Goal: Information Seeking & Learning: Learn about a topic

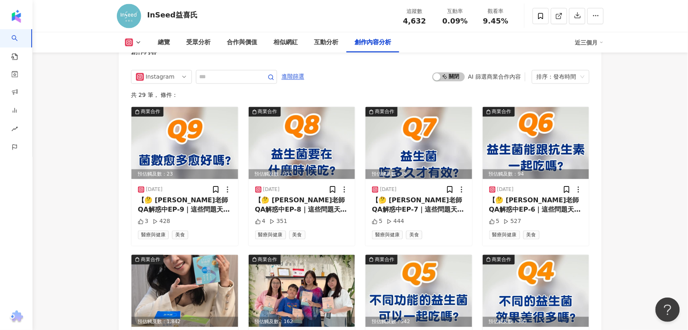
scroll to position [2523, 0]
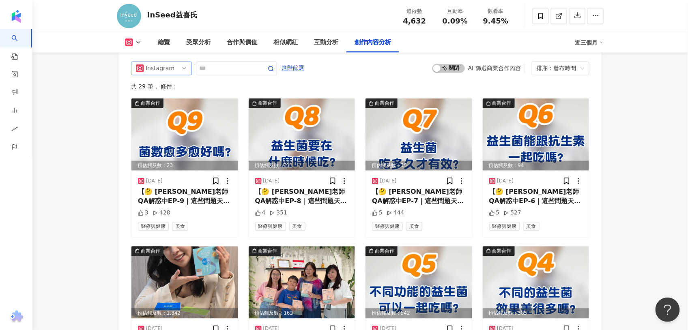
click at [169, 64] on div "Instagram" at bounding box center [159, 68] width 26 height 13
click at [168, 90] on div "不分平台" at bounding box center [162, 86] width 58 height 14
click at [168, 90] on div "Instagram all ig 不分平台 Instagram Facebook YouTube 進階篩選 啟動 關閉 AI 篩選商業合作內容 排序：發布時間…" at bounding box center [360, 311] width 458 height 498
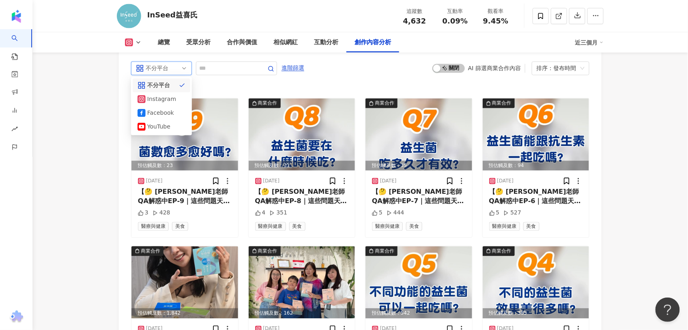
click at [168, 84] on div "共 29 筆 ， 條件：" at bounding box center [360, 87] width 458 height 6
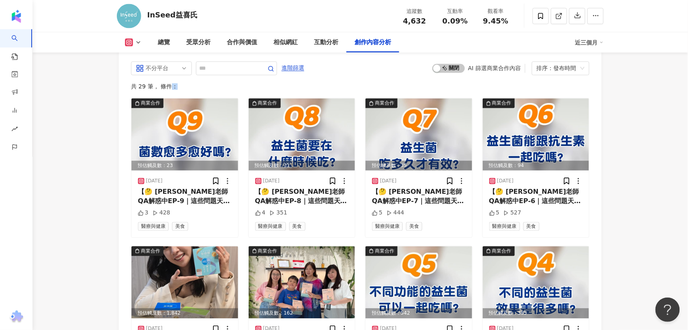
scroll to position [2496, 0]
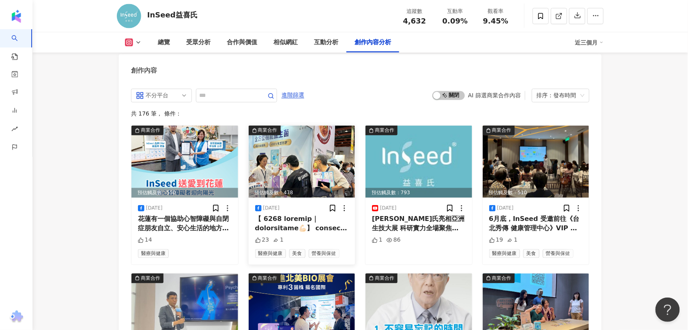
drag, startPoint x: 311, startPoint y: 224, endPoint x: 293, endPoint y: 207, distance: 25.2
click at [293, 207] on div "[DATE]" at bounding box center [302, 208] width 94 height 8
click at [297, 218] on div at bounding box center [302, 224] width 94 height 18
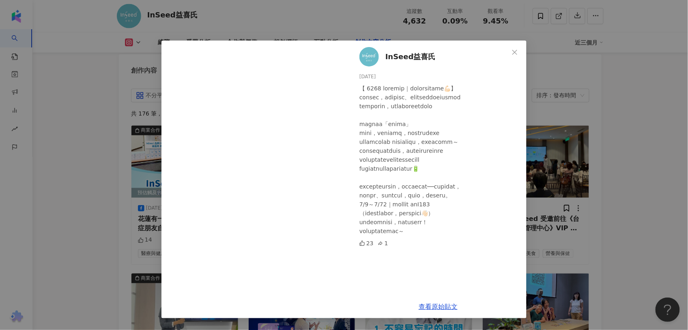
click at [663, 212] on div "InSeed益喜氏 2025/8/8 23 1 查看原始貼文" at bounding box center [344, 165] width 688 height 330
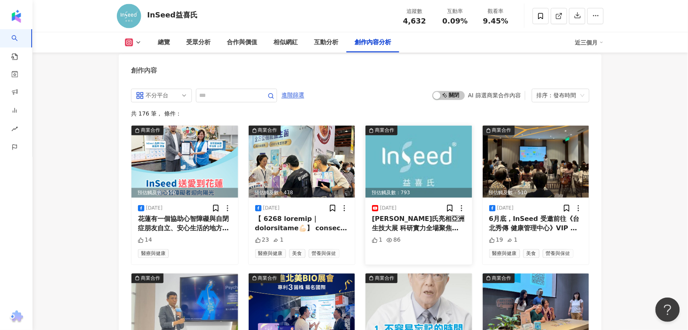
click at [428, 173] on img at bounding box center [418, 162] width 107 height 72
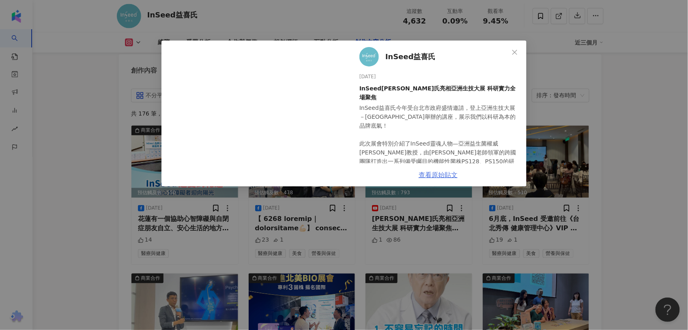
click at [444, 173] on link "查看原始貼文" at bounding box center [437, 175] width 39 height 8
click at [517, 49] on icon "close" at bounding box center [514, 52] width 6 height 6
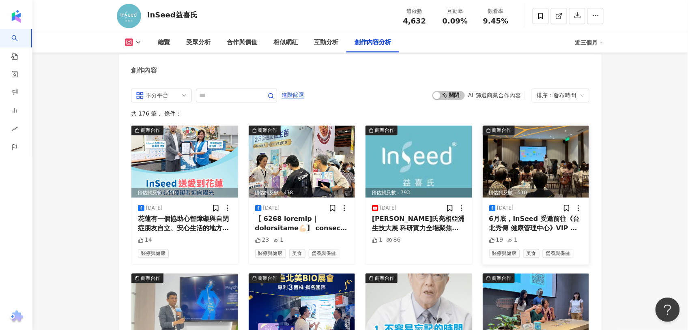
click at [542, 201] on div "2025/8/5 6月底，InSeed 受邀前往《台北秀傳 健康管理中心》VIP 茶會，與現場來賓分享「益生菌與代謝的關係？益菌寶如何穩住代謝力！」主題。現場…" at bounding box center [536, 231] width 107 height 66
click at [532, 223] on div "6月底，InSeed 受邀前往《台北秀傳 健康管理中心》VIP 茶會，與現場來賓分享「益生菌與代謝的關係？益菌寶如何穩住代謝力！」主題。現場我們介紹了熱銷千萬…" at bounding box center [536, 224] width 94 height 18
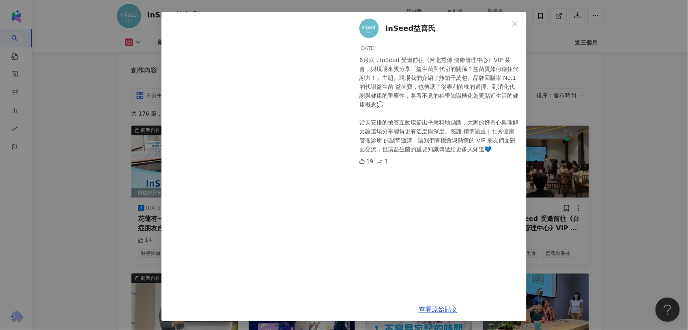
scroll to position [29, 0]
click at [514, 22] on icon "close" at bounding box center [514, 23] width 6 height 6
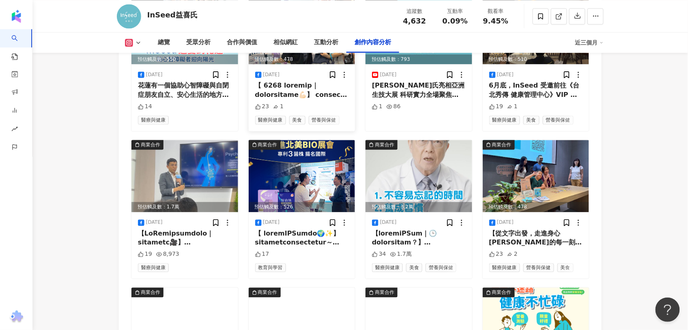
scroll to position [2676, 0]
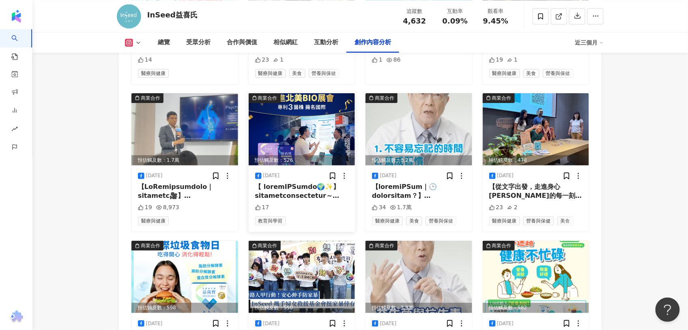
click at [340, 186] on div at bounding box center [302, 191] width 94 height 18
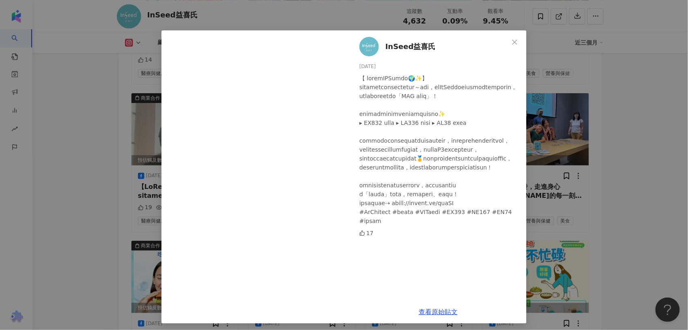
scroll to position [13, 0]
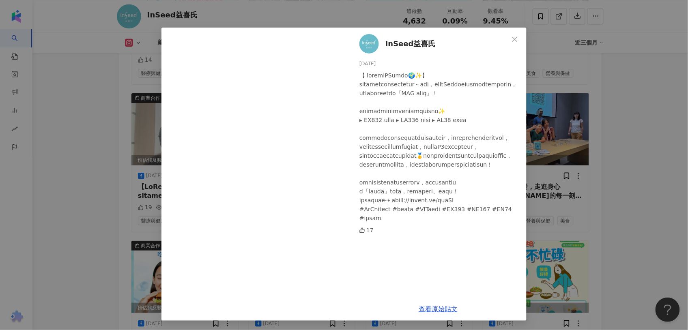
click at [660, 177] on div "InSeed益喜氏 2025/7/29 17 查看原始貼文" at bounding box center [344, 165] width 688 height 330
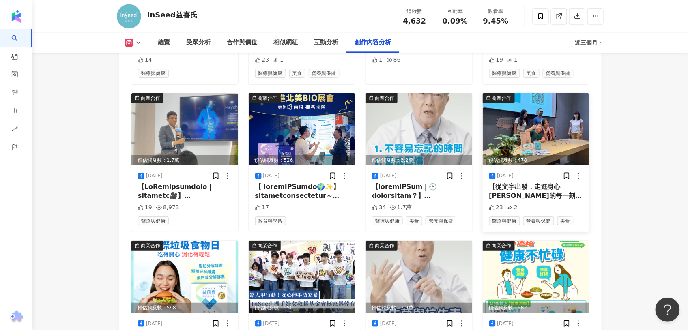
click at [525, 174] on div "[DATE]" at bounding box center [536, 176] width 94 height 8
click at [530, 182] on div "【從文字出發，走進身心[PERSON_NAME]的每一刻📚】 這個月初在[GEOGRAPHIC_DATA]，我們有幸參與[PERSON_NAME]老師 [PE…" at bounding box center [536, 191] width 94 height 18
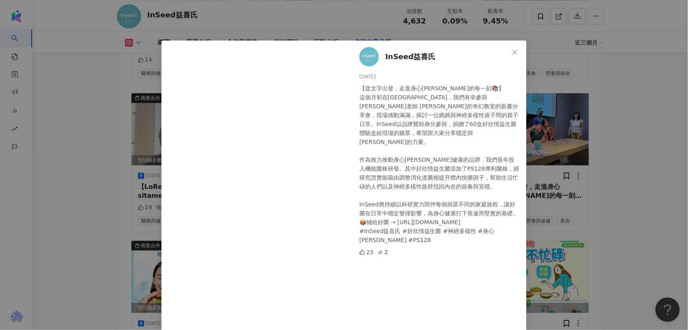
click at [672, 151] on div "InSeed益喜氏 2025/7/23 【從文字出發，走進身心平衡的每一刻📚】 這個月初在台中金石堂，我們有幸參與梁懷貞老師 凱西的奇幻教室的新書分享會，現場…" at bounding box center [344, 165] width 688 height 330
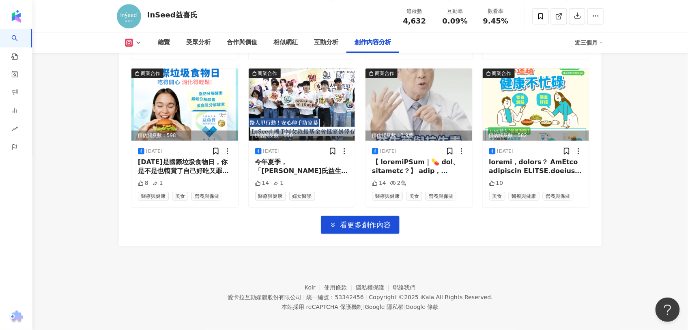
scroll to position [2853, 0]
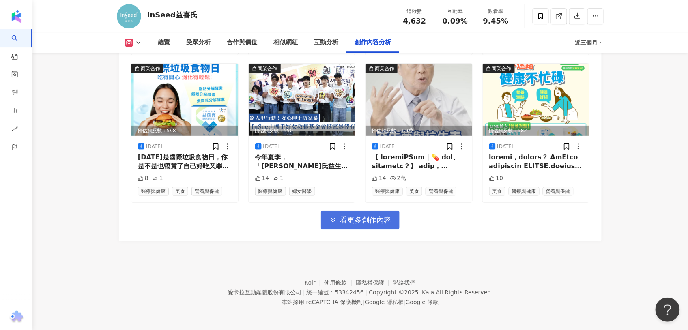
click at [371, 223] on span "看更多創作內容" at bounding box center [365, 220] width 51 height 9
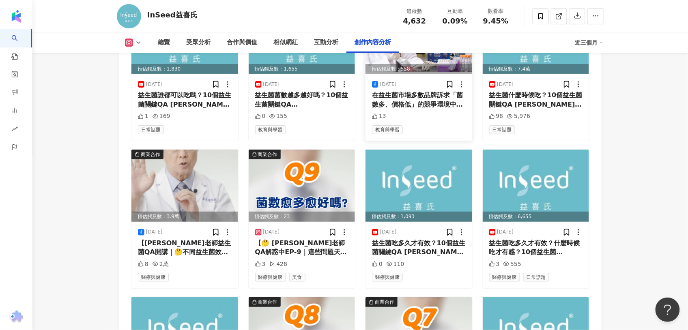
scroll to position [3079, 0]
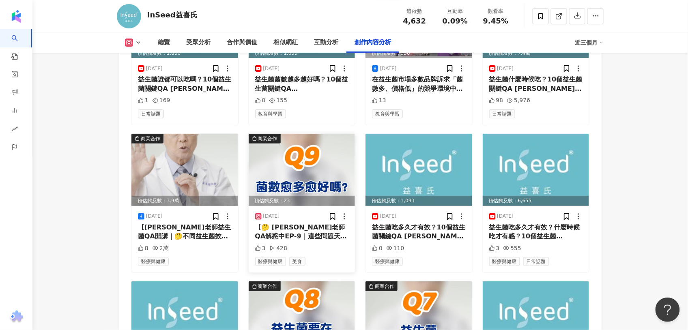
click at [281, 223] on div "【🤔 蔡老師QA解惑中𝗘𝗣-𝟵｜這些問題天天都有人問！】 📌 你是不是也有這些疑問？ ①益生菌需要吃多久才會有感？ ②益生菌什麼時間吃效果最好？ ③益生菌菌數…" at bounding box center [302, 232] width 94 height 18
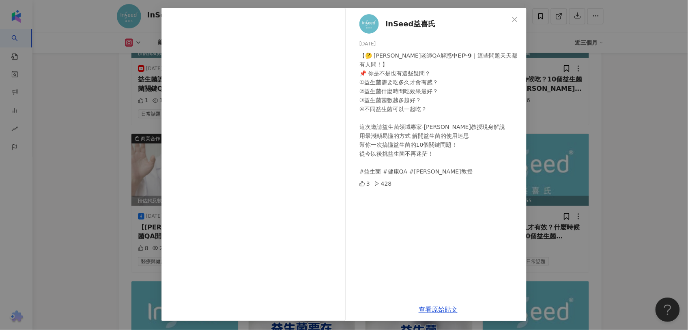
scroll to position [33, 0]
click at [650, 254] on div "InSeed益喜氏 2025/7/10 【🤔 蔡老師QA解惑中𝗘𝗣-𝟵｜這些問題天天都有人問！】 📌 你是不是也有這些疑問？ ①益生菌需要吃多久才會有感？ ②…" at bounding box center [344, 165] width 688 height 330
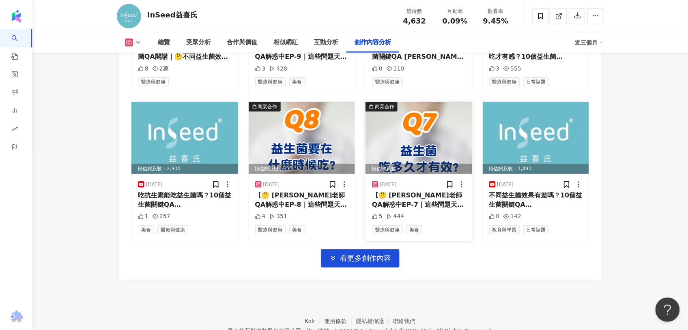
scroll to position [3259, 0]
click at [383, 255] on span "看更多創作內容" at bounding box center [365, 257] width 51 height 9
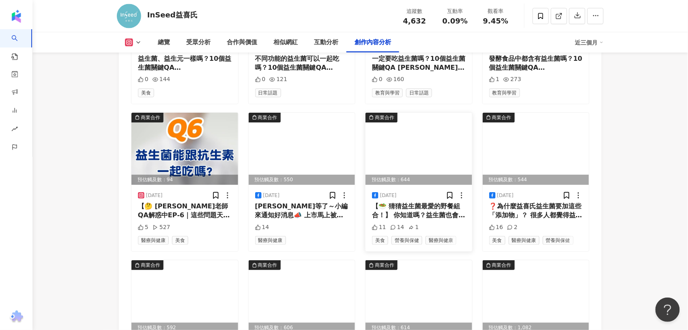
scroll to position [3664, 0]
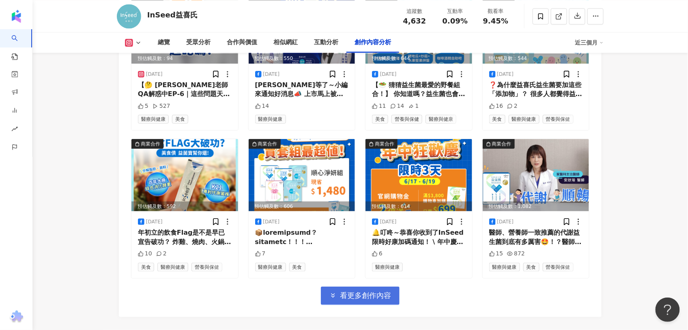
click at [369, 294] on span "看更多創作內容" at bounding box center [365, 295] width 51 height 9
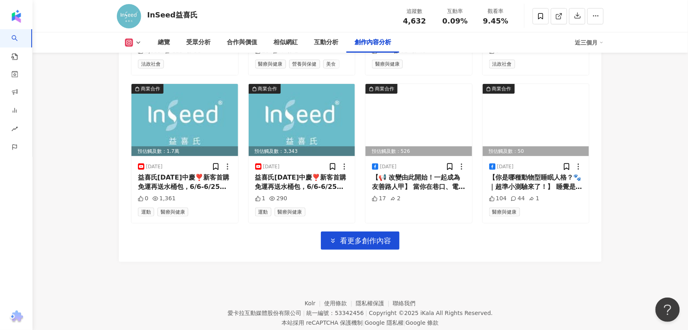
scroll to position [4184, 0]
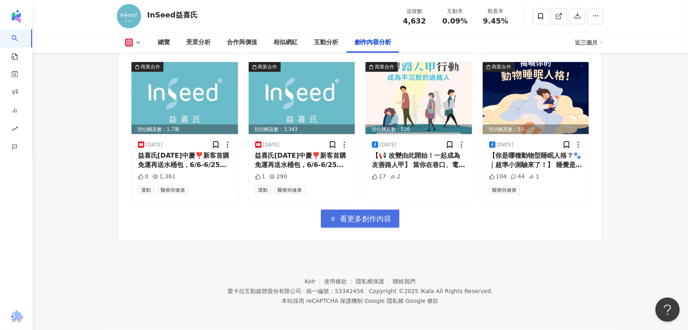
click at [368, 210] on button "看更多創作內容" at bounding box center [360, 219] width 79 height 18
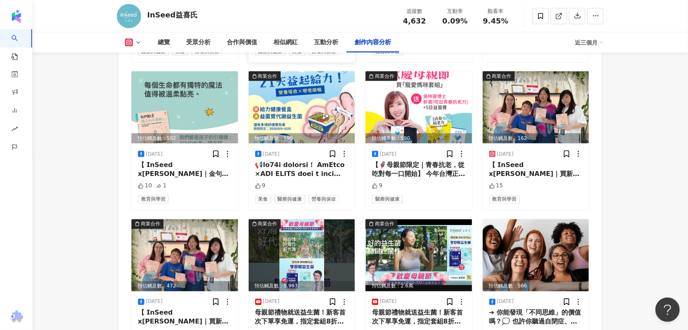
scroll to position [4319, 0]
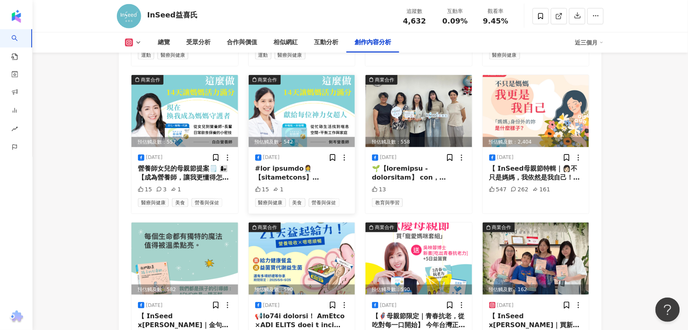
click at [309, 177] on div at bounding box center [302, 173] width 94 height 18
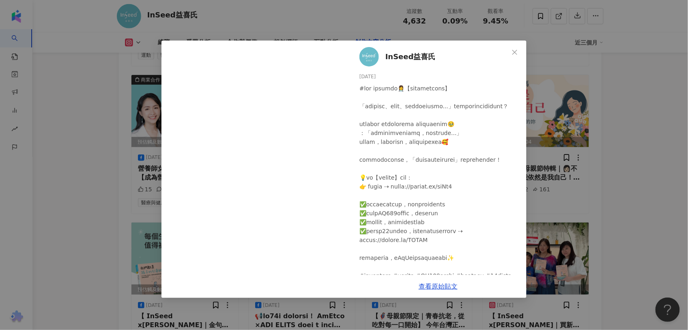
click at [648, 251] on div "InSeed益喜氏 2025/5/9 15 1 查看原始貼文" at bounding box center [344, 165] width 688 height 330
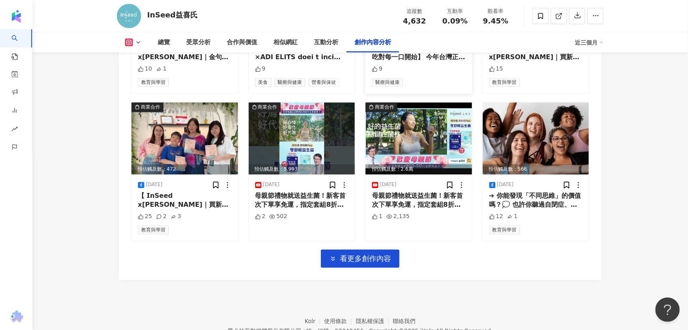
scroll to position [4628, 0]
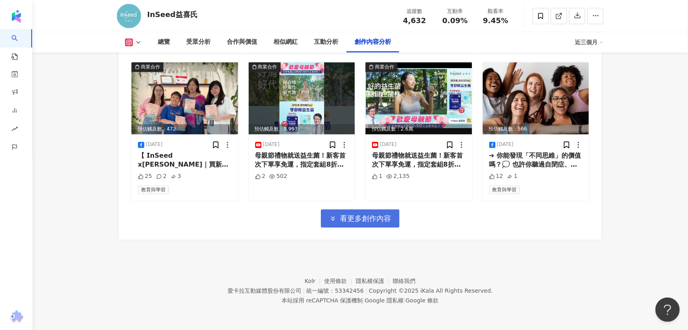
click at [379, 211] on button "看更多創作內容" at bounding box center [360, 219] width 79 height 18
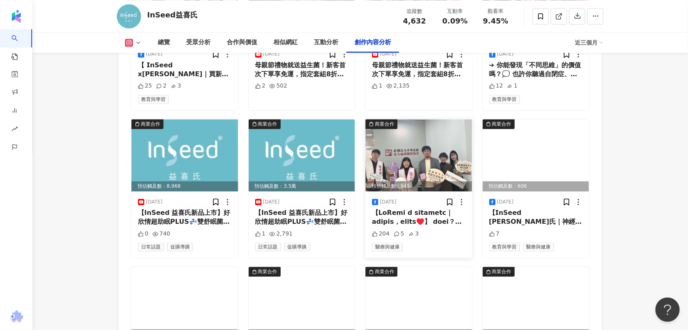
scroll to position [4763, 0]
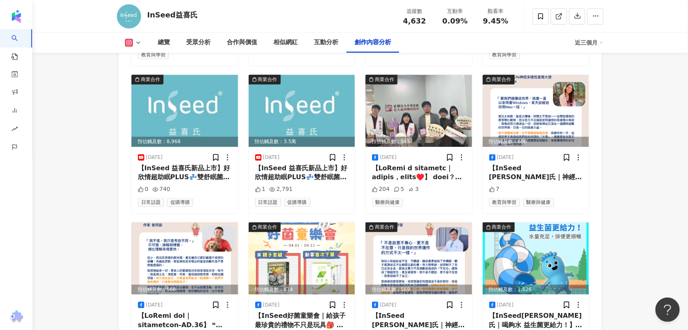
drag, startPoint x: 436, startPoint y: 179, endPoint x: 658, endPoint y: 177, distance: 221.4
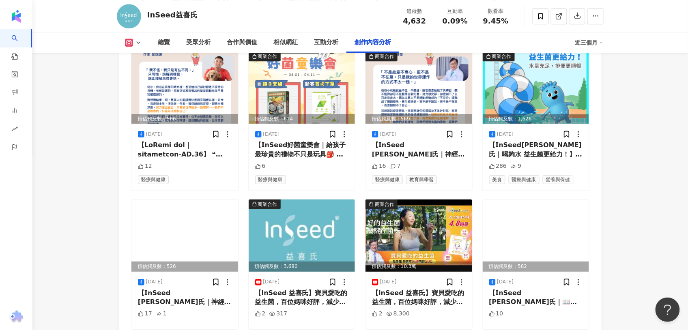
scroll to position [4988, 0]
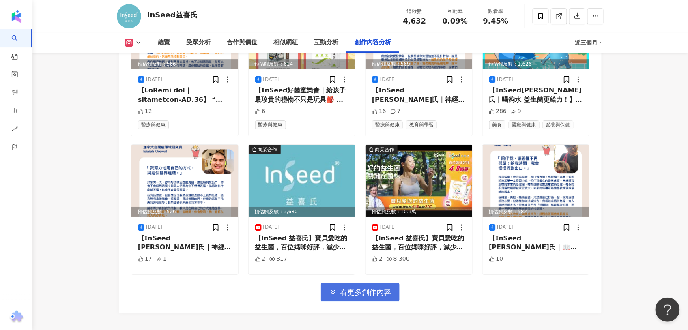
click at [383, 301] on button "看更多創作內容" at bounding box center [360, 292] width 79 height 18
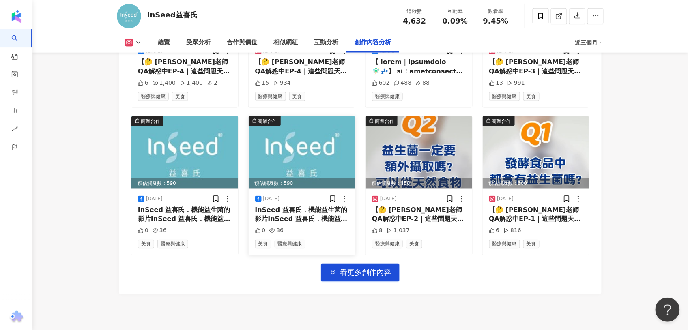
scroll to position [5507, 0]
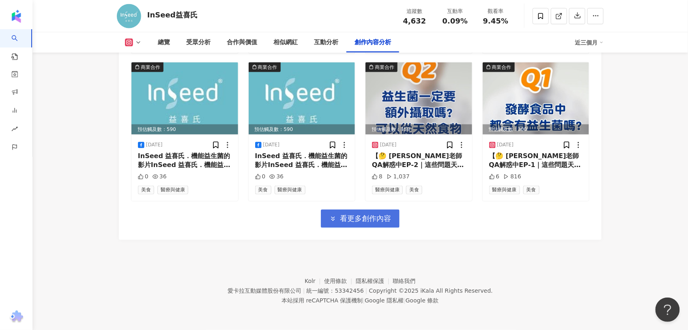
click at [360, 215] on span "看更多創作內容" at bounding box center [365, 218] width 51 height 9
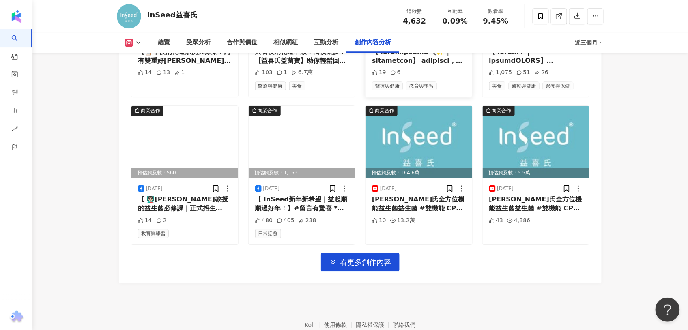
scroll to position [5912, 0]
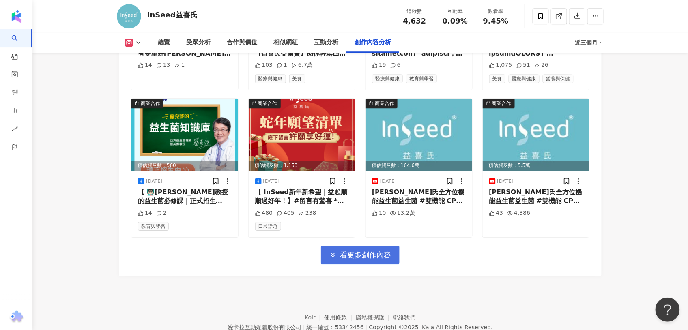
click at [339, 249] on button "看更多創作內容" at bounding box center [360, 255] width 79 height 18
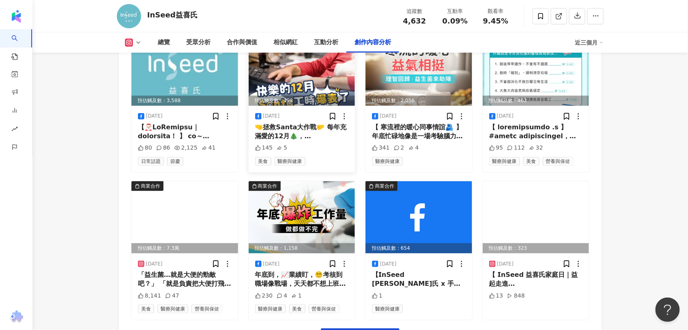
scroll to position [6363, 0]
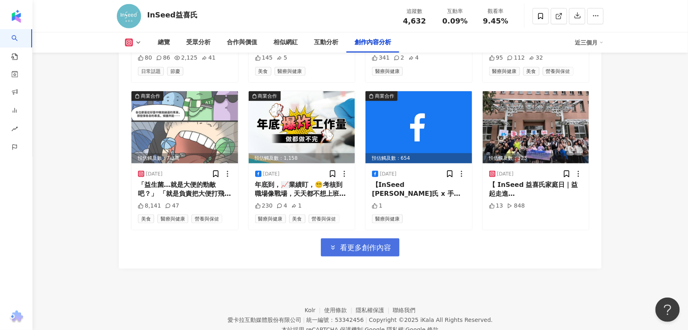
click at [384, 248] on span "看更多創作內容" at bounding box center [365, 247] width 51 height 9
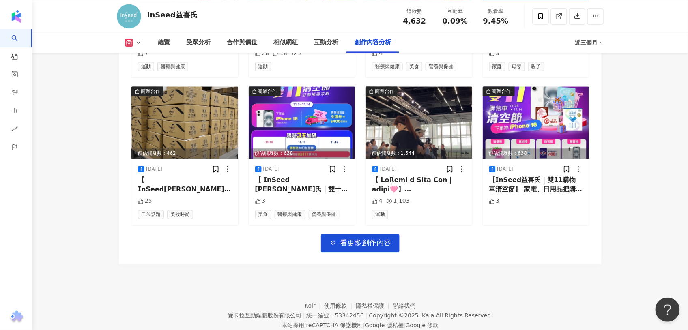
scroll to position [6813, 0]
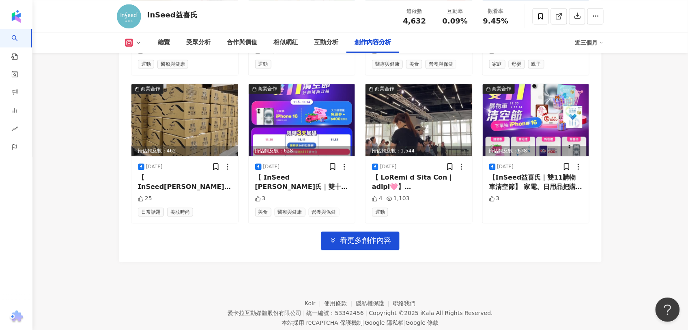
click at [364, 245] on span "看更多創作內容" at bounding box center [365, 240] width 51 height 9
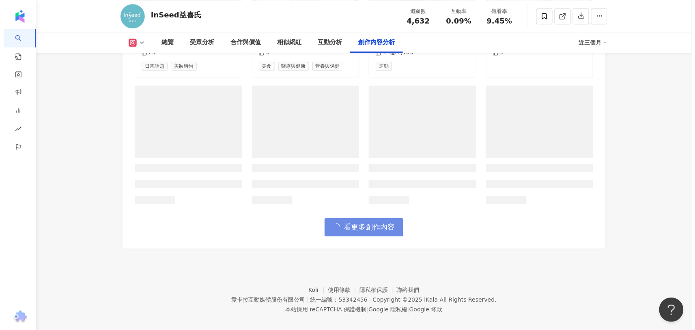
scroll to position [6970, 0]
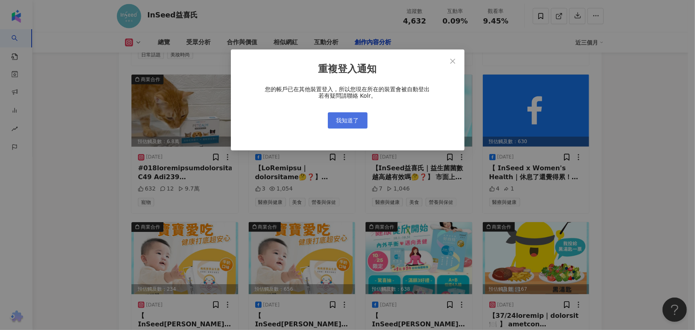
click at [358, 120] on span "我知道了" at bounding box center [347, 120] width 23 height 6
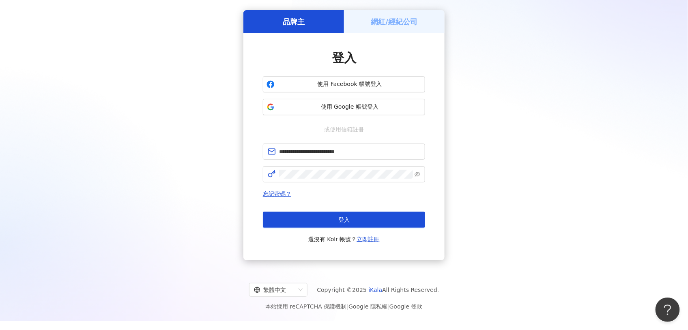
scroll to position [37, 0]
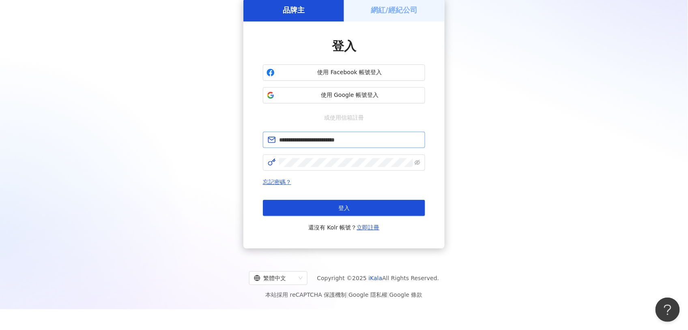
click at [380, 145] on span "**********" at bounding box center [344, 140] width 162 height 16
drag, startPoint x: 388, startPoint y: 139, endPoint x: 132, endPoint y: 126, distance: 256.2
click at [132, 126] on div "**********" at bounding box center [344, 123] width 668 height 250
type input "**********"
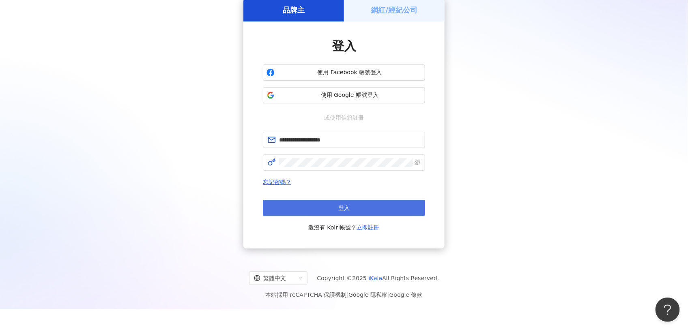
click at [374, 208] on button "登入" at bounding box center [344, 208] width 162 height 16
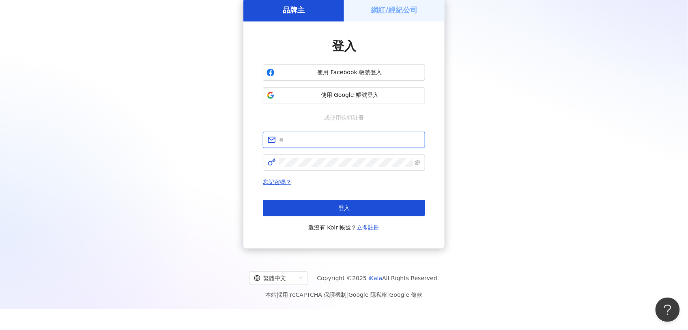
type input "**********"
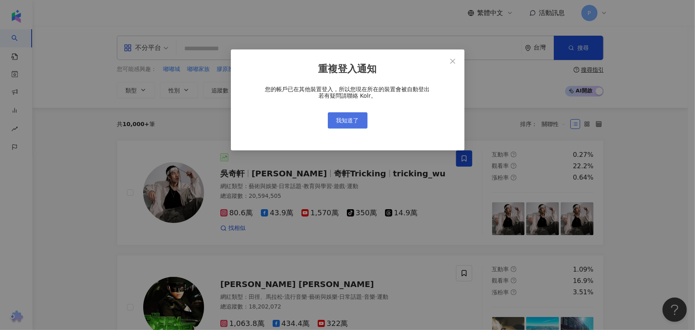
click at [343, 121] on span "我知道了" at bounding box center [347, 120] width 23 height 6
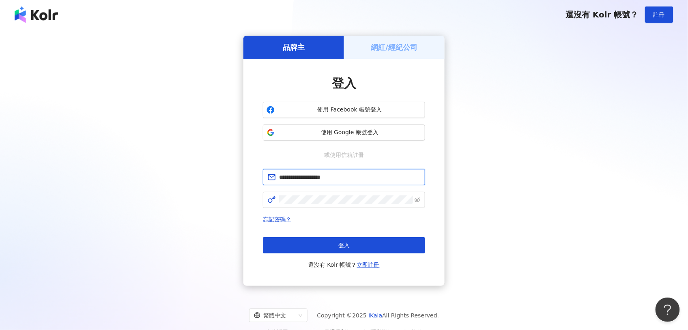
drag, startPoint x: 375, startPoint y: 180, endPoint x: 227, endPoint y: 173, distance: 148.6
click at [227, 173] on div "**********" at bounding box center [344, 161] width 668 height 250
type input "**********"
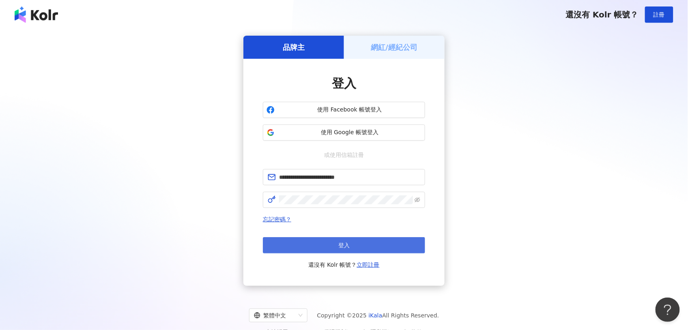
click at [379, 245] on button "登入" at bounding box center [344, 245] width 162 height 16
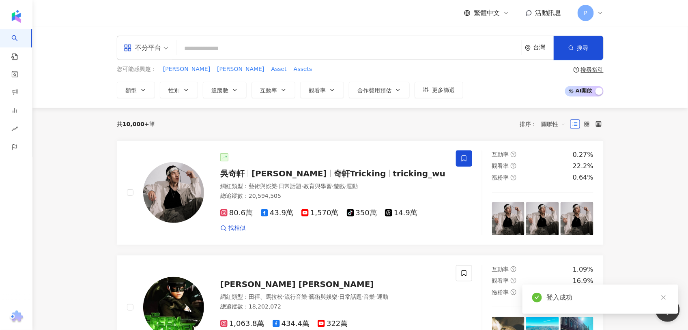
click at [244, 52] on input "search" at bounding box center [349, 48] width 338 height 15
type input "*"
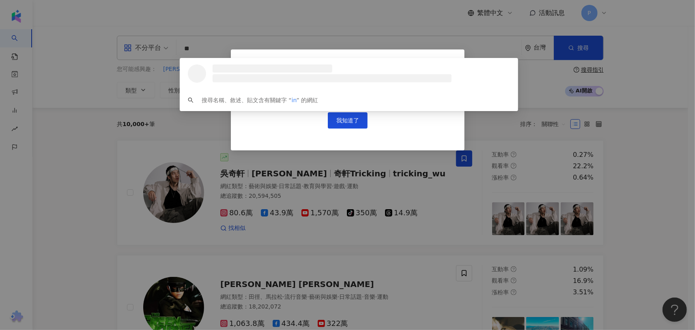
type input "**"
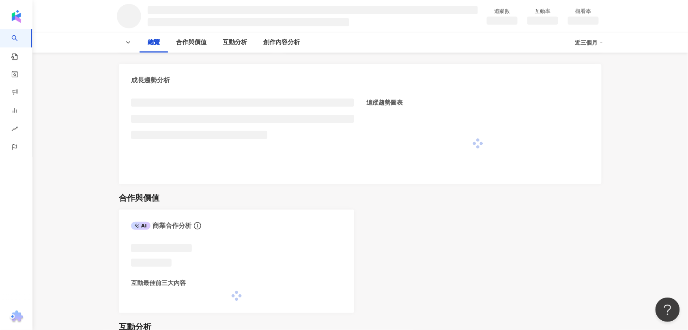
scroll to position [135, 0]
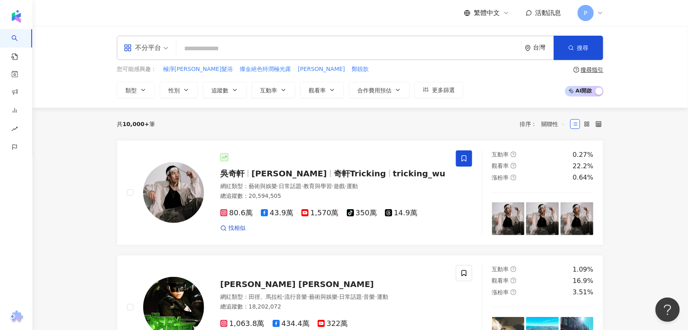
click at [299, 50] on input "search" at bounding box center [349, 48] width 338 height 15
click at [252, 52] on input "search" at bounding box center [349, 48] width 338 height 15
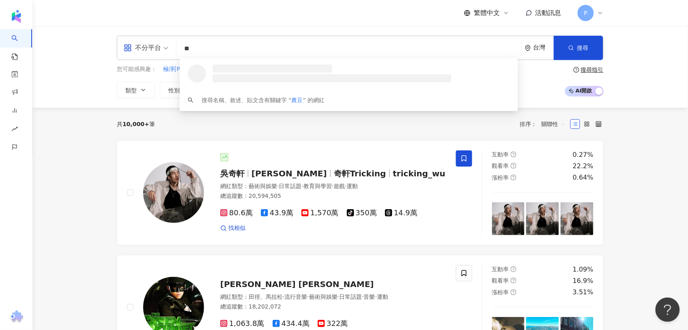
type input "*"
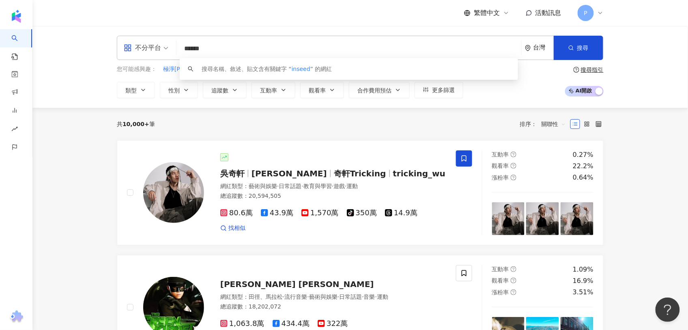
click at [400, 10] on div "繁體中文 活動訊息 P" at bounding box center [360, 13] width 487 height 26
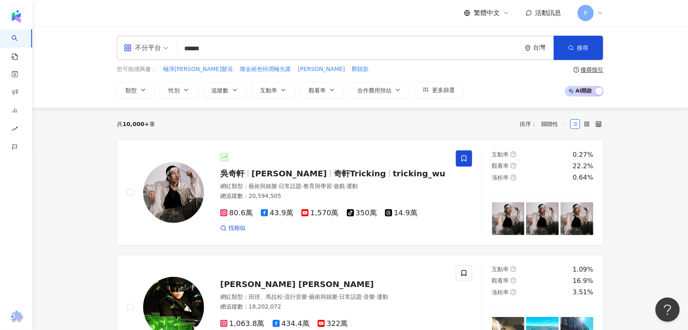
click at [250, 53] on input "******" at bounding box center [349, 48] width 338 height 15
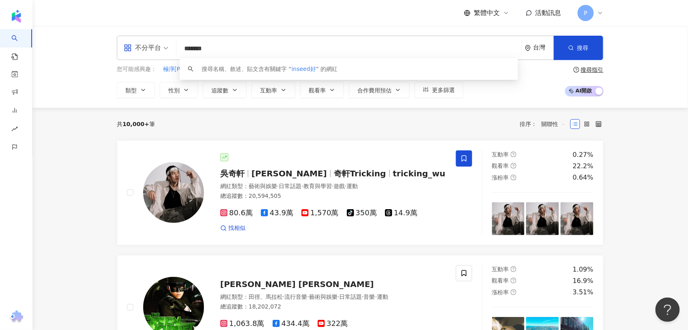
type input "******"
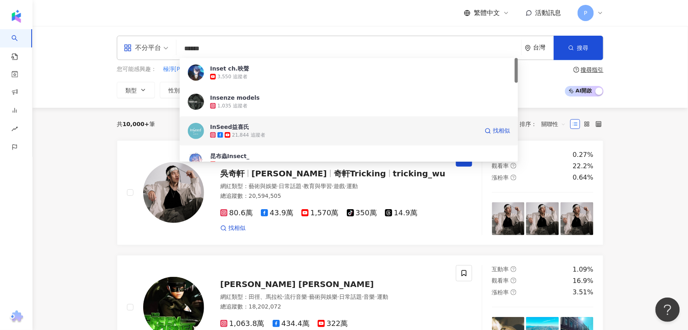
click at [281, 127] on span "InSeed益喜氏" at bounding box center [344, 127] width 268 height 8
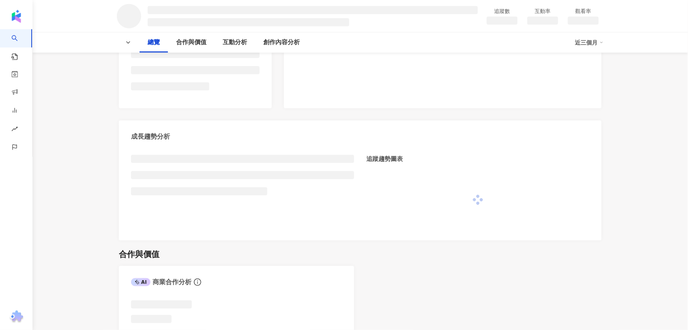
scroll to position [225, 0]
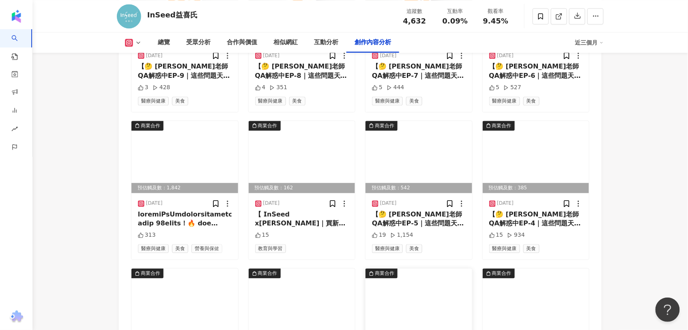
scroll to position [2863, 0]
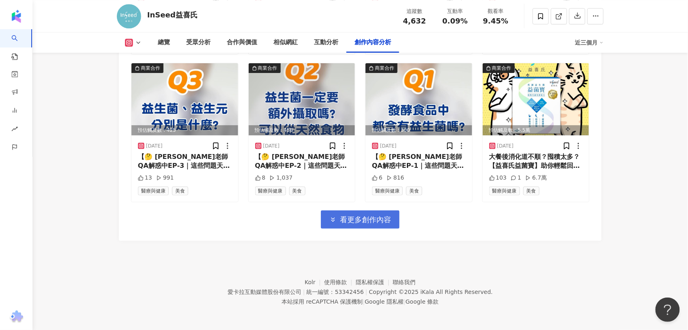
click at [364, 221] on span "看更多創作內容" at bounding box center [365, 219] width 51 height 9
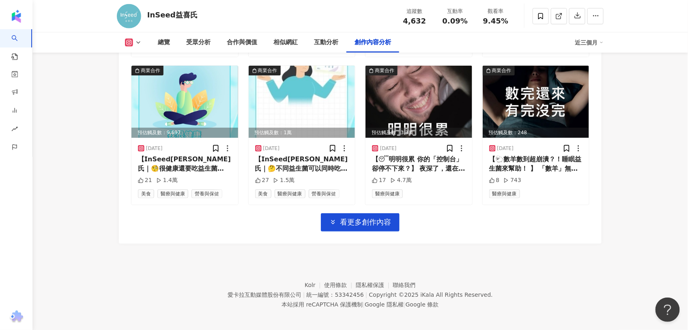
scroll to position [3306, 0]
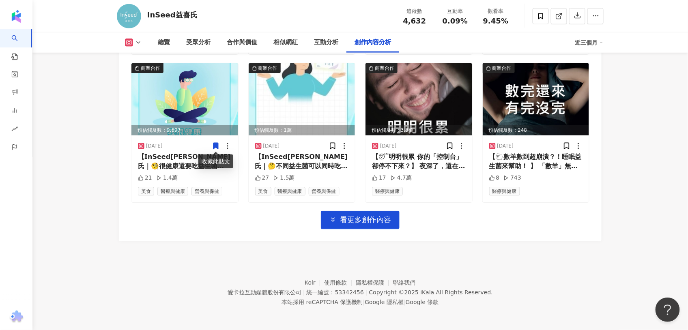
click at [138, 39] on button at bounding box center [133, 43] width 33 height 8
click at [146, 79] on button "Facebook" at bounding box center [146, 76] width 49 height 11
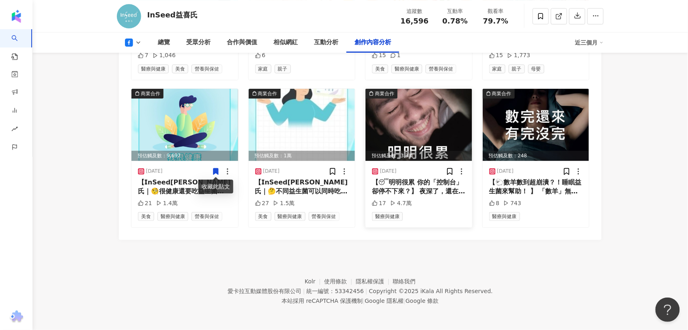
scroll to position [2556, 0]
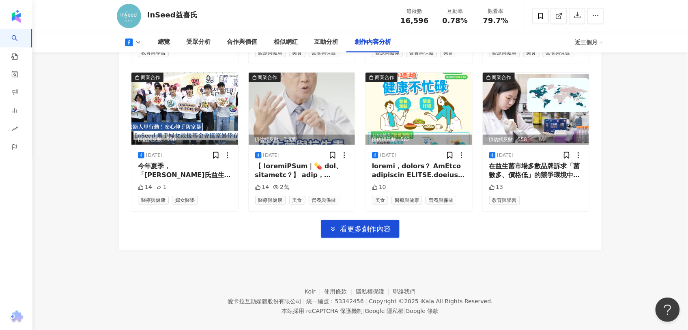
click at [378, 225] on span "看更多創作內容" at bounding box center [365, 229] width 51 height 9
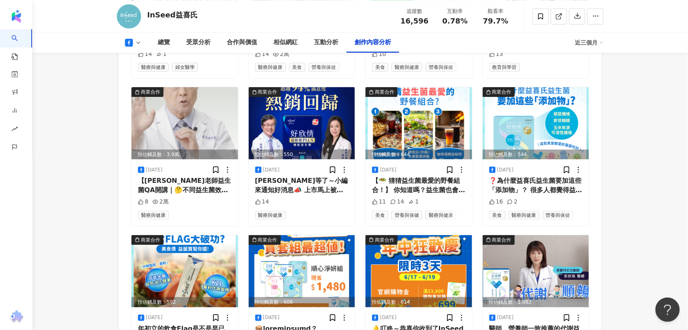
scroll to position [3000, 0]
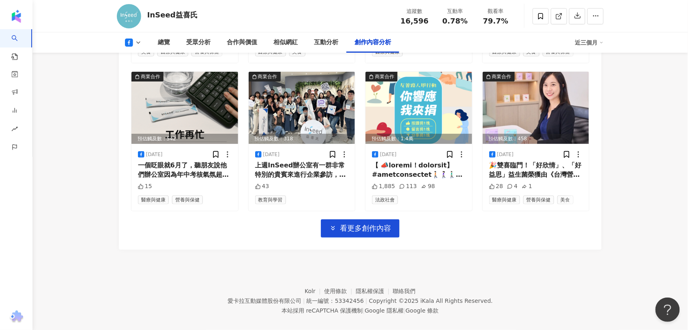
click at [385, 219] on button "看更多創作內容" at bounding box center [360, 228] width 79 height 18
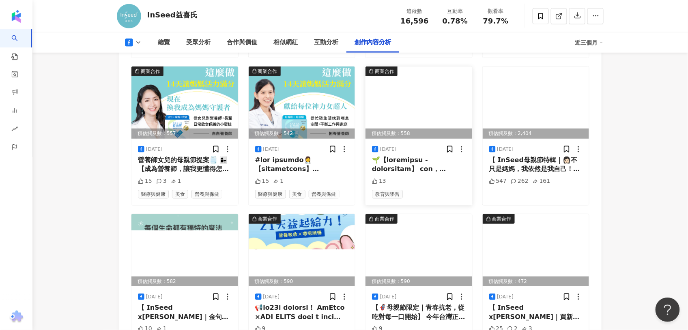
scroll to position [3444, 0]
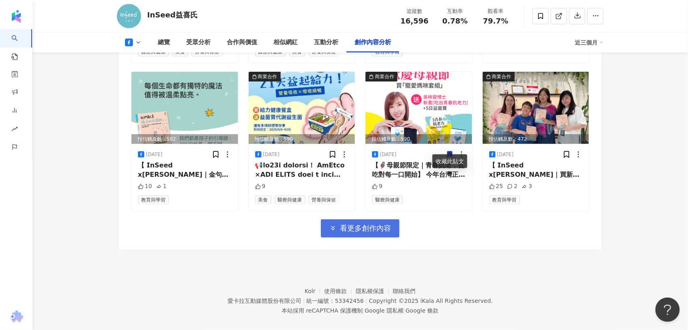
click at [364, 224] on span "看更多創作內容" at bounding box center [365, 228] width 51 height 9
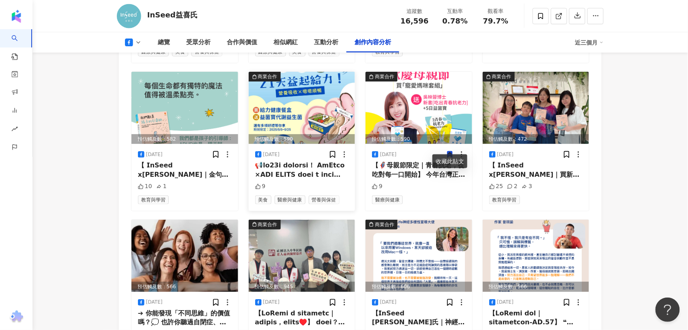
scroll to position [3489, 0]
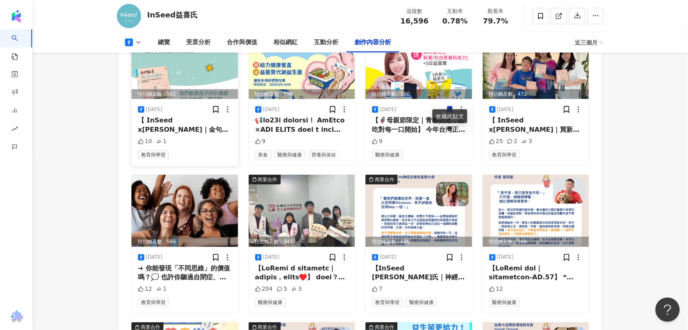
click at [220, 150] on div "教育與學習" at bounding box center [185, 154] width 94 height 9
click at [191, 116] on div "【 𝗜𝗻𝗦𝗲𝗲𝗱 x[PERSON_NAME]｜金句推薦✨】 在多元的世界裡，每個孩子都是獨一無二的存在。 神經多樣性的概念提醒著我們——孩子不需要被「修正」…" at bounding box center [185, 125] width 94 height 18
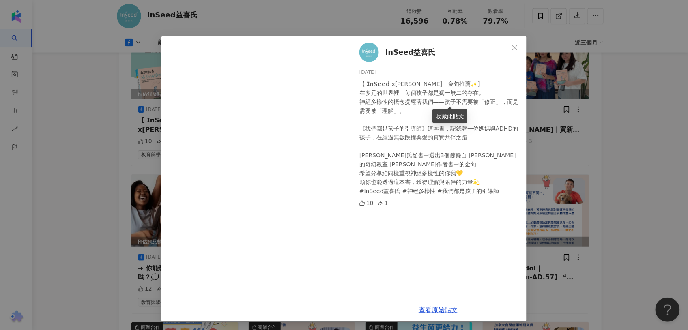
scroll to position [5, 0]
click at [113, 191] on div "InSeed益喜氏 2025/5/4 【 𝗜𝗻𝗦𝗲𝗲𝗱 x梁懷貞｜金句推薦✨】 在多元的世界裡，每個孩子都是獨一無二的存在。 神經多樣性的概念提醒著我們——孩…" at bounding box center [344, 165] width 688 height 330
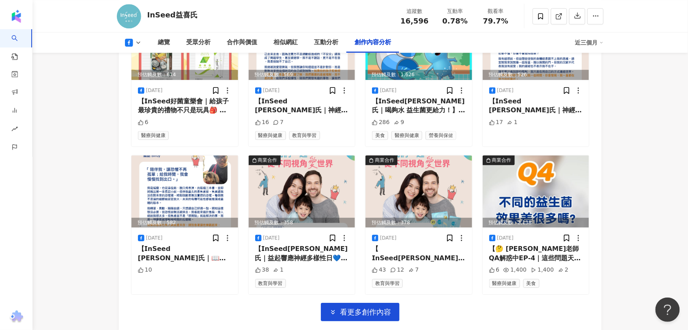
scroll to position [3804, 0]
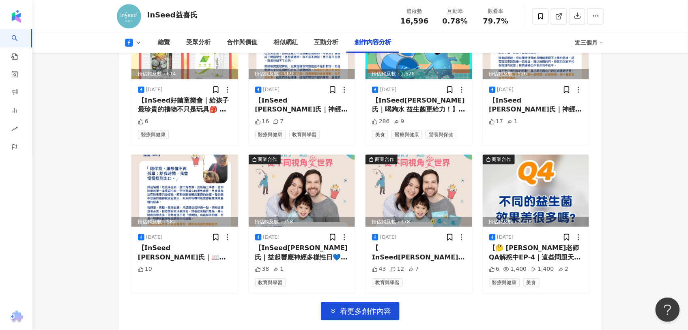
click at [370, 307] on span "看更多創作內容" at bounding box center [365, 311] width 51 height 9
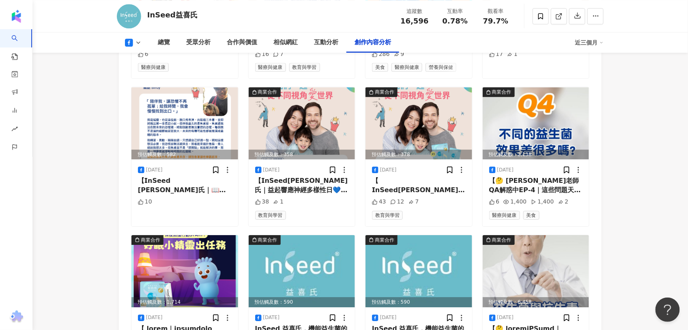
scroll to position [3849, 0]
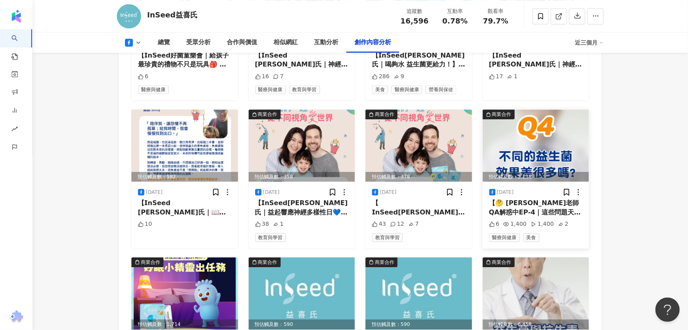
click at [558, 139] on img at bounding box center [536, 145] width 107 height 72
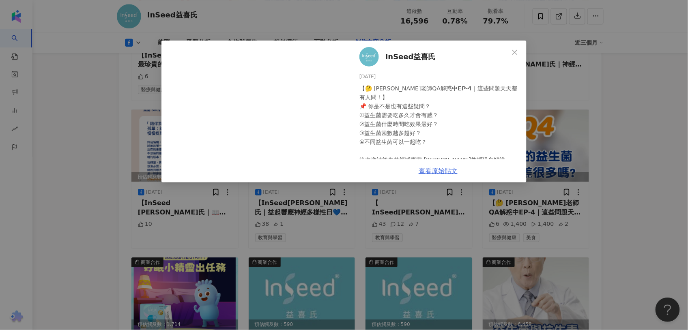
click at [439, 171] on div "InSeed益喜氏 2025/3/16 【🤔 蔡老師QA解惑中𝗘𝗣-𝟰｜這些問題天天都有人問！】 📌 你是不是也有這些疑問？ ①益生菌需要吃多久才會有感？ ②…" at bounding box center [438, 112] width 177 height 142
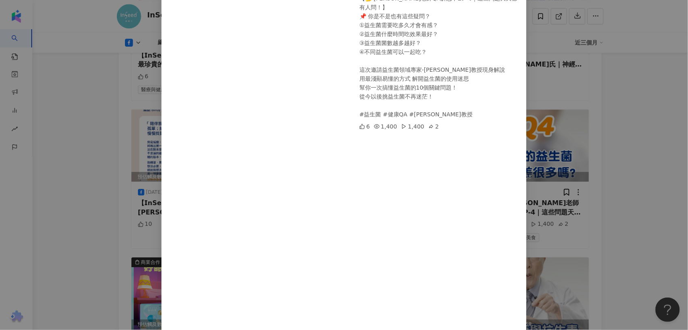
scroll to position [45, 0]
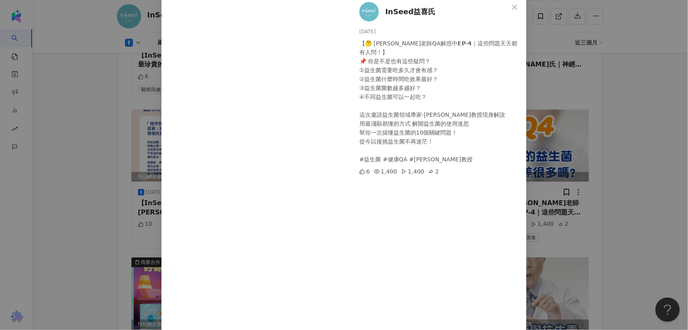
drag, startPoint x: 644, startPoint y: 2, endPoint x: 504, endPoint y: 272, distance: 304.1
click at [504, 271] on div "InSeed益喜氏 2025/3/16 【🤔 蔡老師QA解惑中𝗘𝗣-𝟰｜這些問題天天都有人問！】 📌 你是不是也有這些疑問？ ①益生菌需要吃多久才會有感？ ②…" at bounding box center [438, 182] width 177 height 373
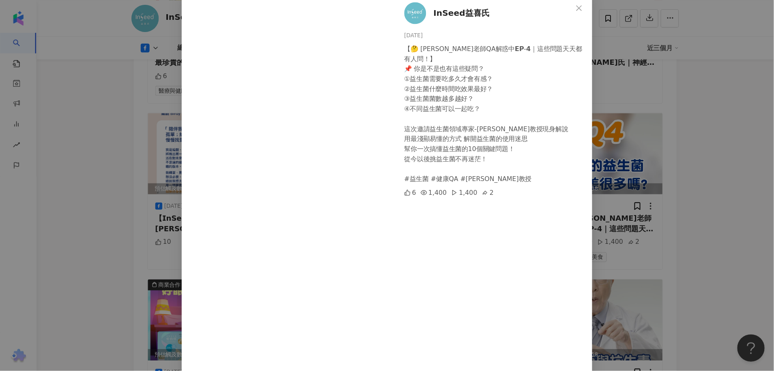
scroll to position [51, 0]
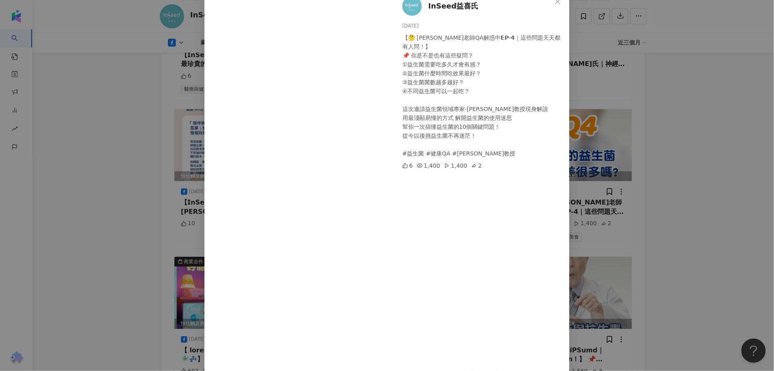
click at [636, 280] on div "InSeed益喜氏 2025/3/16 【🤔 蔡老師QA解惑中𝗘𝗣-𝟰｜這些問題天天都有人問！】 📌 你是不是也有這些疑問？ ①益生菌需要吃多久才會有感？ ②…" at bounding box center [387, 185] width 774 height 371
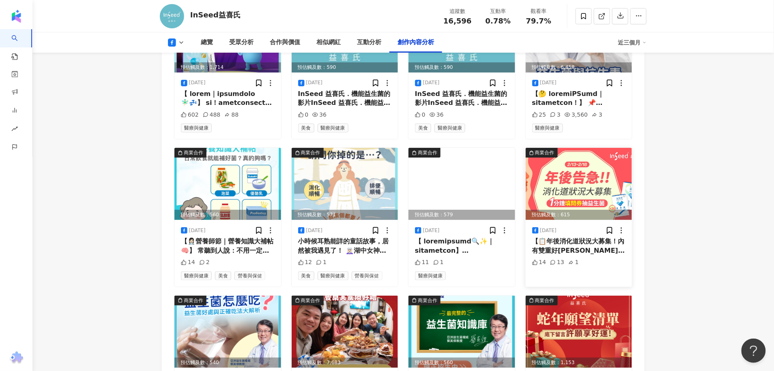
scroll to position [4285, 0]
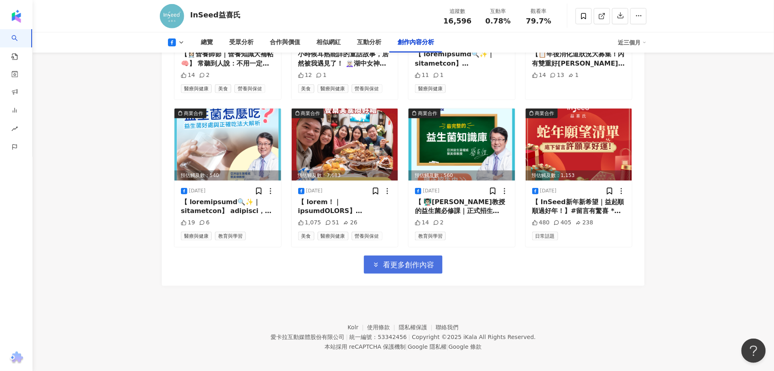
click at [427, 264] on span "看更多創作內容" at bounding box center [408, 265] width 51 height 9
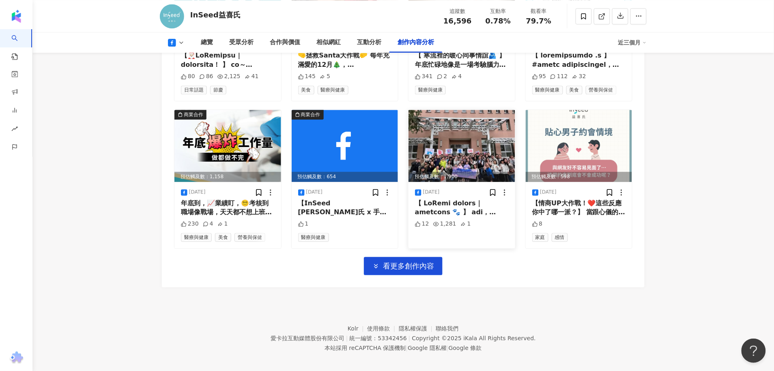
scroll to position [4729, 0]
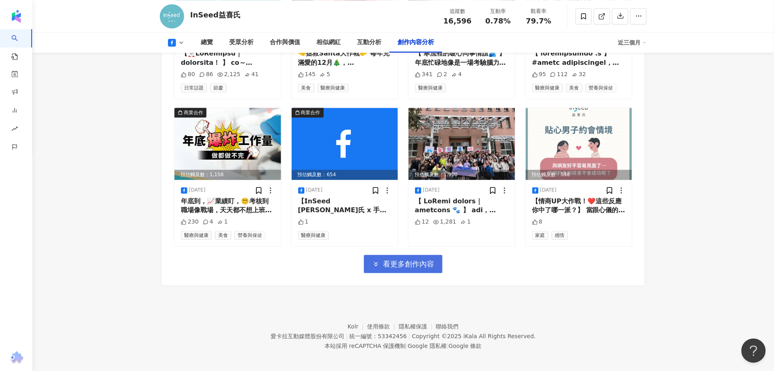
click at [418, 260] on span "看更多創作內容" at bounding box center [408, 264] width 51 height 9
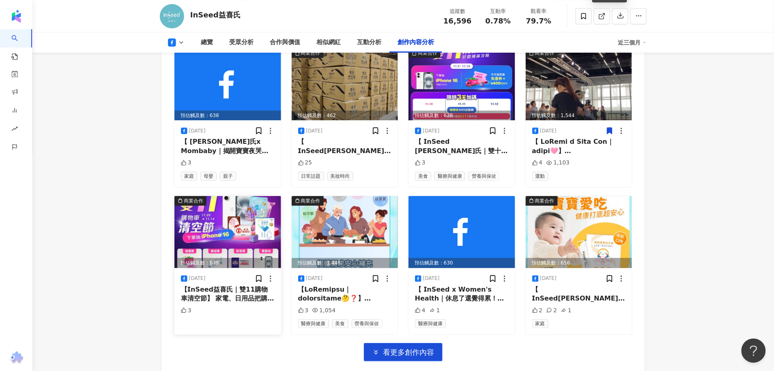
scroll to position [5033, 0]
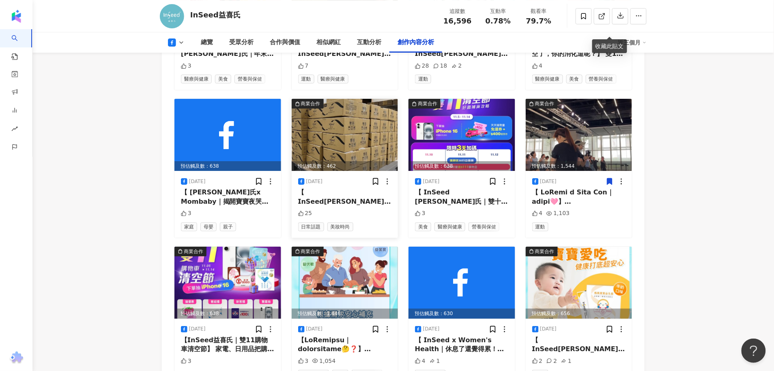
click at [325, 145] on img at bounding box center [345, 135] width 107 height 72
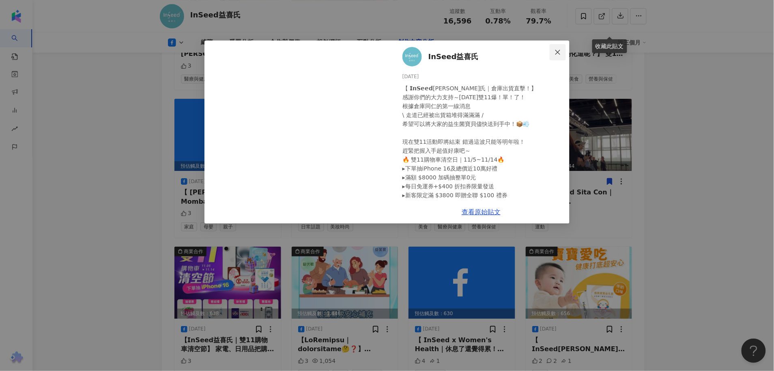
click at [558, 51] on icon "close" at bounding box center [557, 52] width 6 height 6
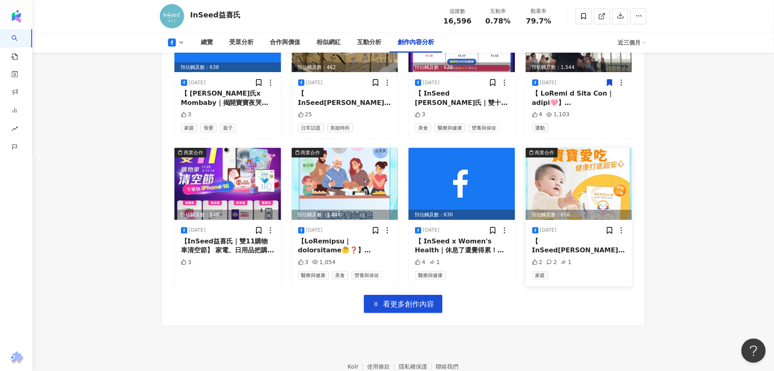
scroll to position [5173, 0]
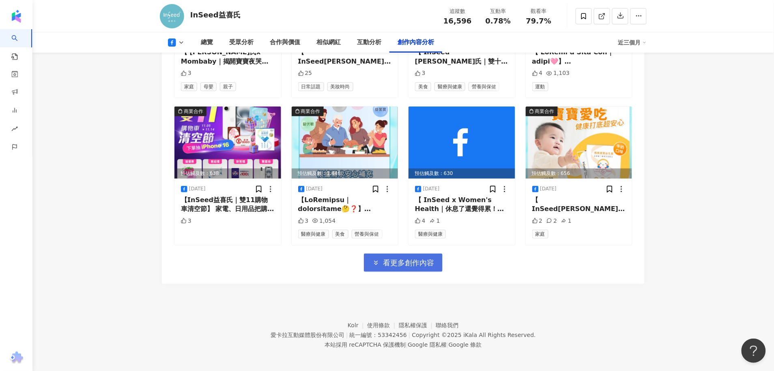
drag, startPoint x: 414, startPoint y: 270, endPoint x: 415, endPoint y: 262, distance: 8.5
click at [416, 259] on span "看更多創作內容" at bounding box center [408, 263] width 51 height 9
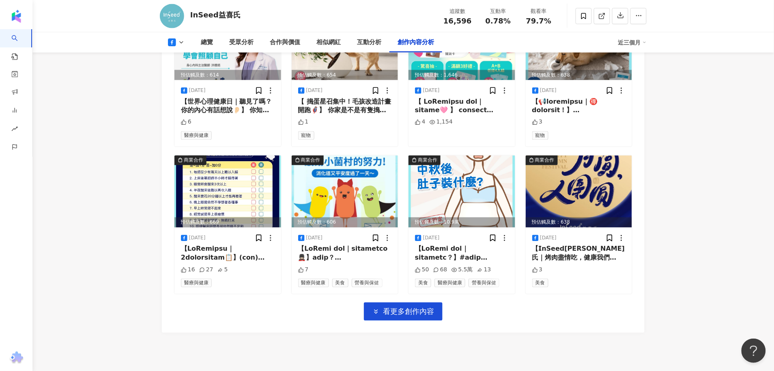
scroll to position [5578, 0]
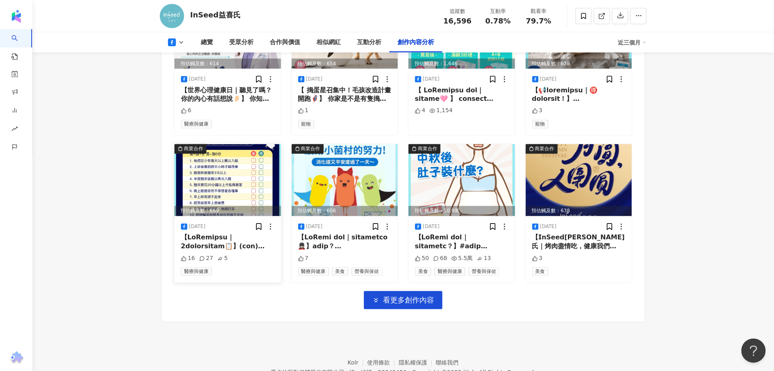
click at [246, 230] on div "2024/9/24 16 27 5 醫療與健康" at bounding box center [227, 250] width 107 height 66
click at [228, 208] on div "預估觸及數：669" at bounding box center [227, 211] width 107 height 10
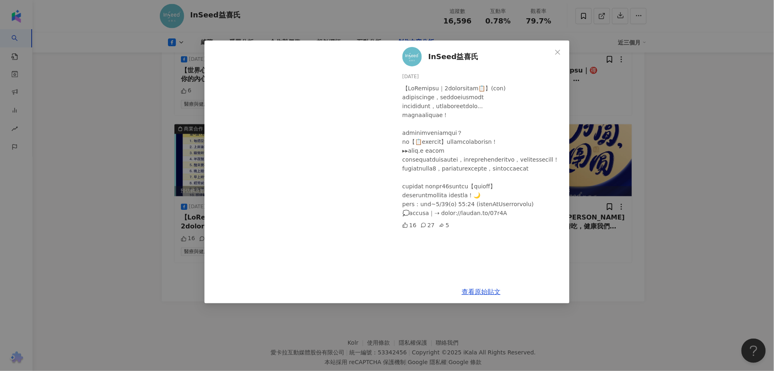
scroll to position [5618, 0]
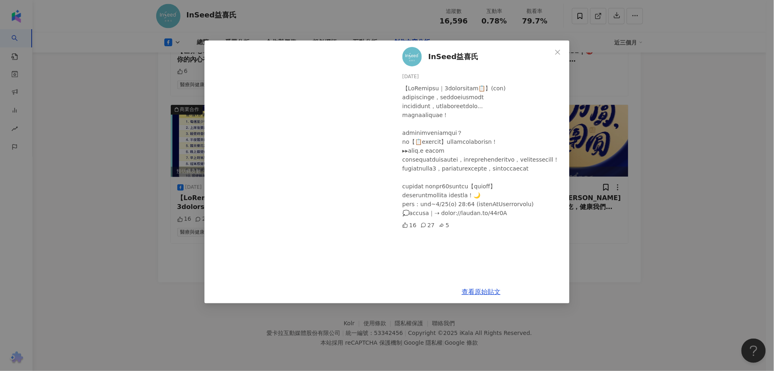
click at [559, 48] on button "Close" at bounding box center [557, 52] width 16 height 16
